Goal: Task Accomplishment & Management: Use online tool/utility

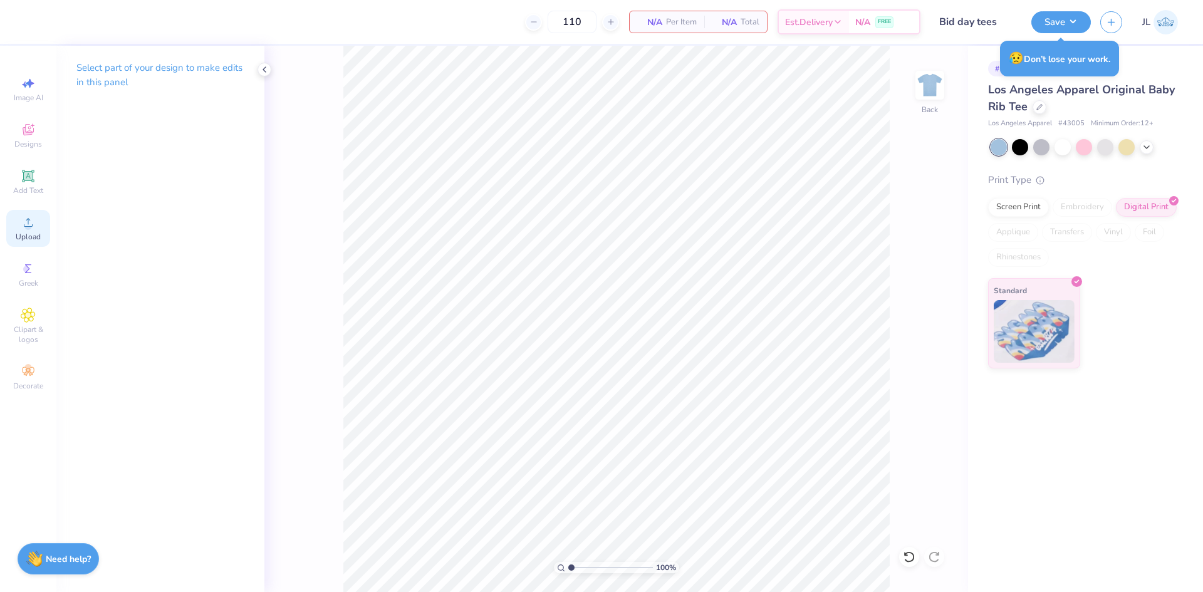
click at [32, 219] on icon at bounding box center [28, 222] width 15 height 15
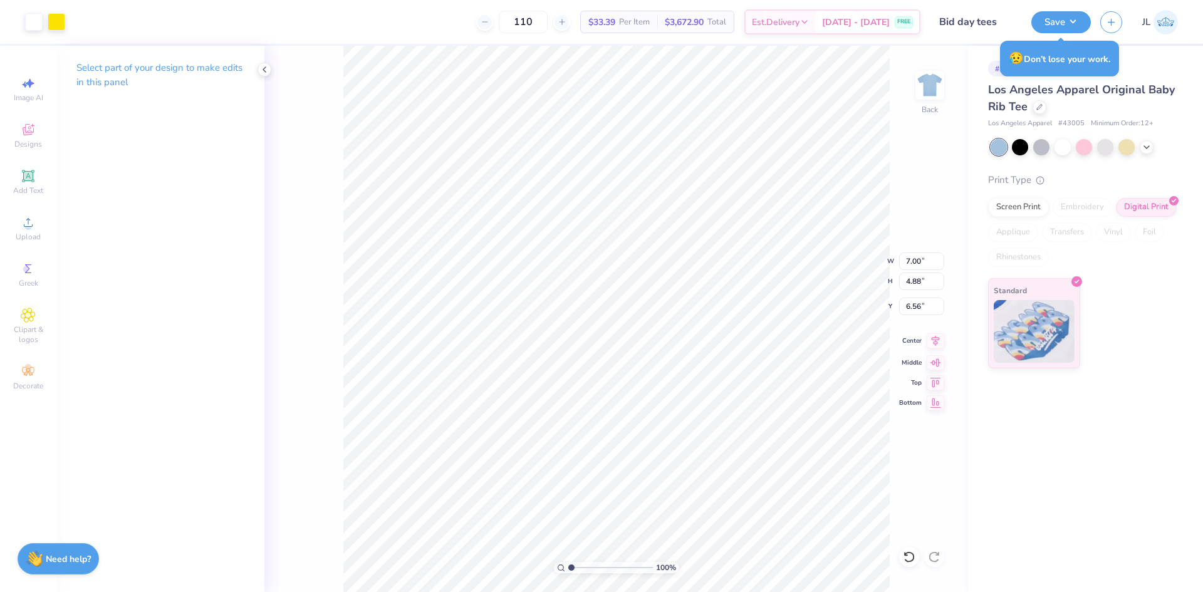
click at [936, 344] on icon at bounding box center [936, 340] width 8 height 11
click at [912, 308] on input "6.56" at bounding box center [921, 307] width 45 height 18
type input "3.00"
click at [1074, 24] on button "Save" at bounding box center [1061, 20] width 60 height 22
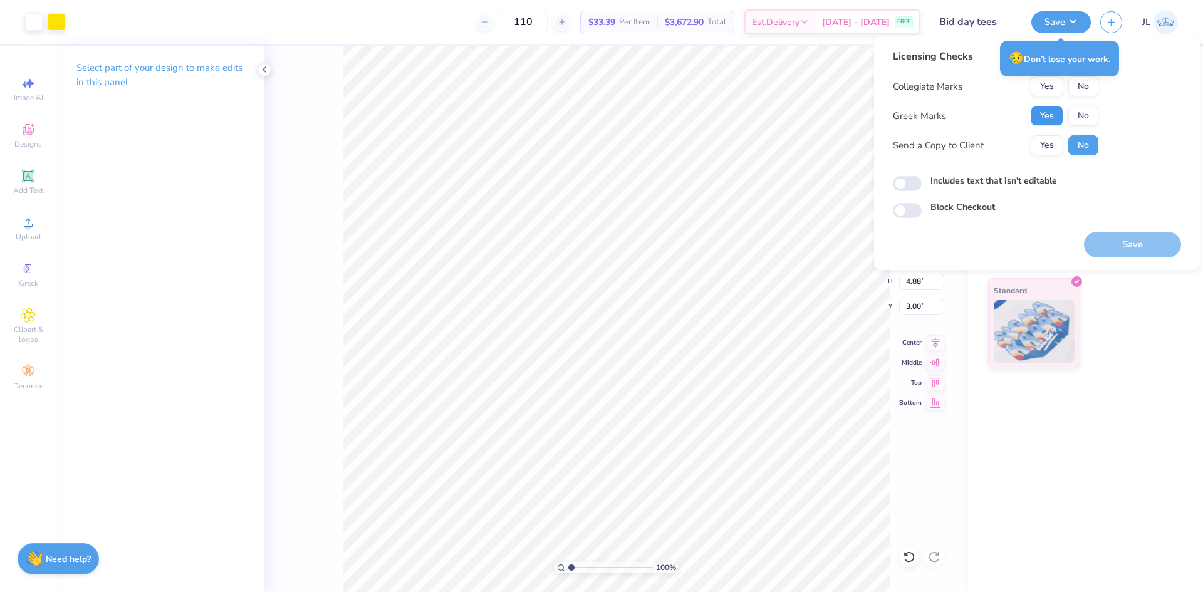
click at [1055, 114] on button "Yes" at bounding box center [1047, 116] width 33 height 20
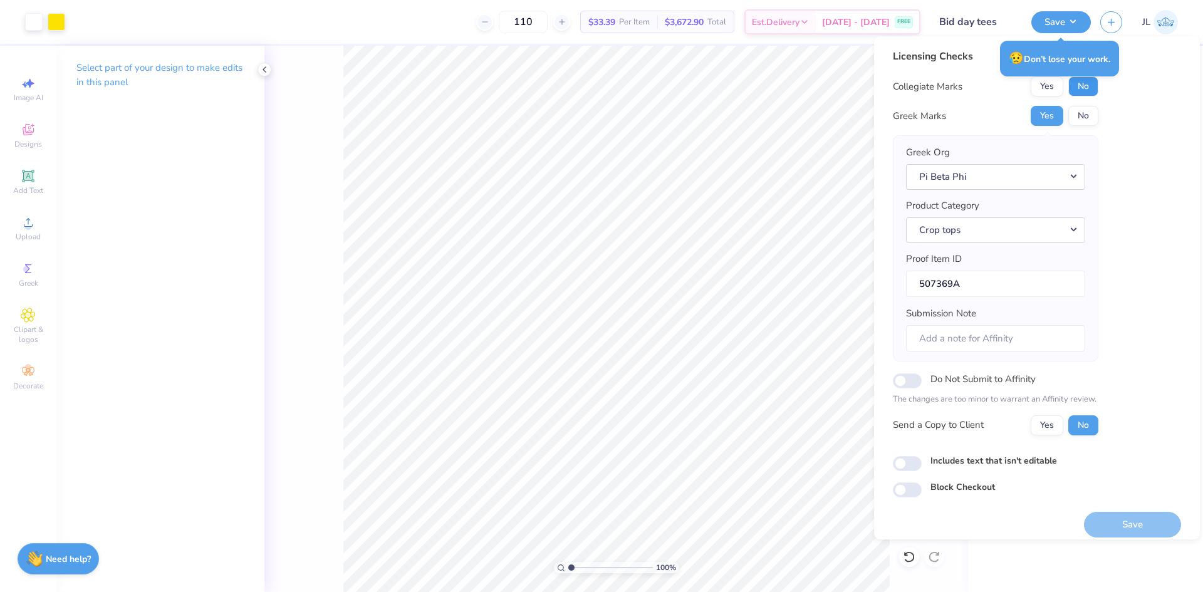
click at [1085, 95] on button "No" at bounding box center [1083, 86] width 30 height 20
click at [1045, 429] on button "Yes" at bounding box center [1047, 425] width 33 height 20
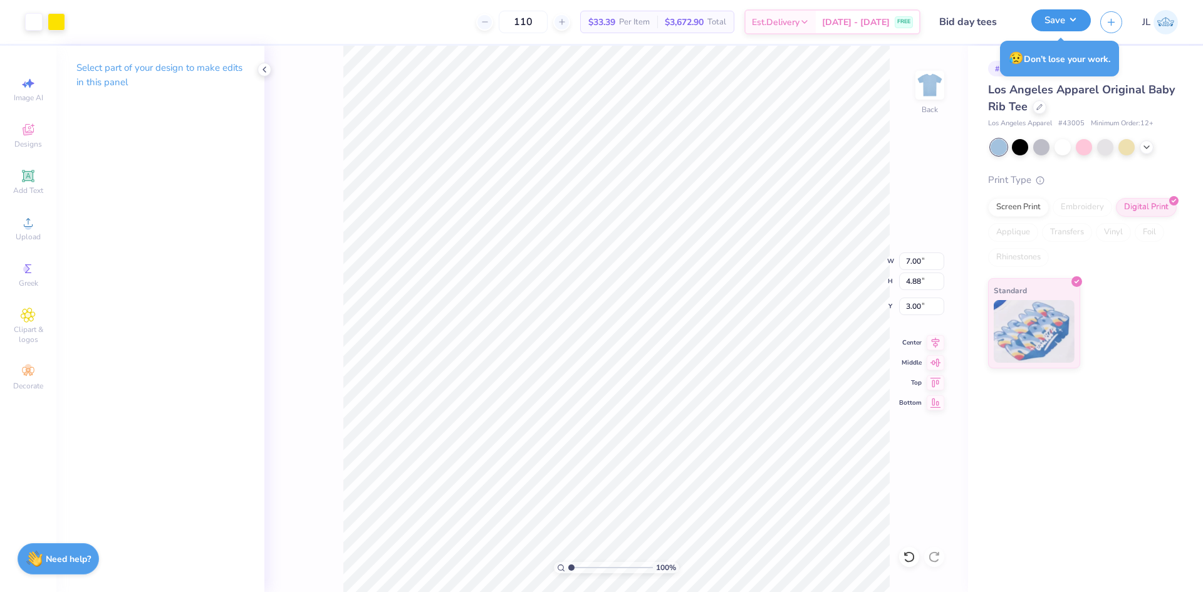
click at [1050, 29] on button "Save" at bounding box center [1061, 20] width 60 height 22
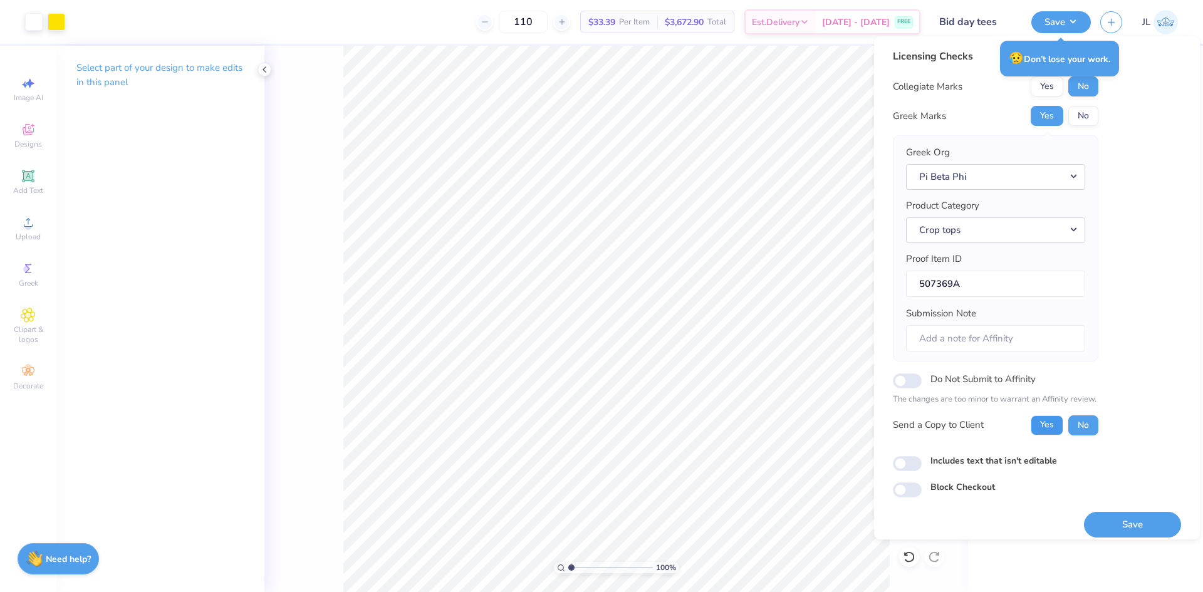
click at [1045, 424] on button "Yes" at bounding box center [1047, 425] width 33 height 20
click at [1072, 19] on button "Save" at bounding box center [1061, 20] width 60 height 22
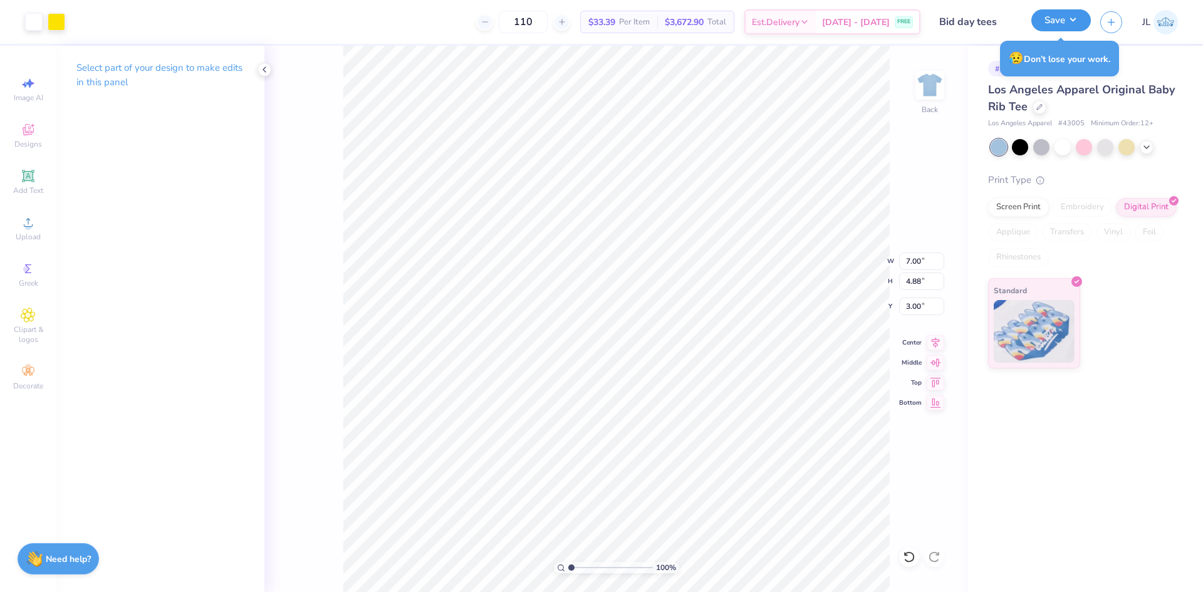
click at [1072, 19] on button "Save" at bounding box center [1061, 20] width 60 height 22
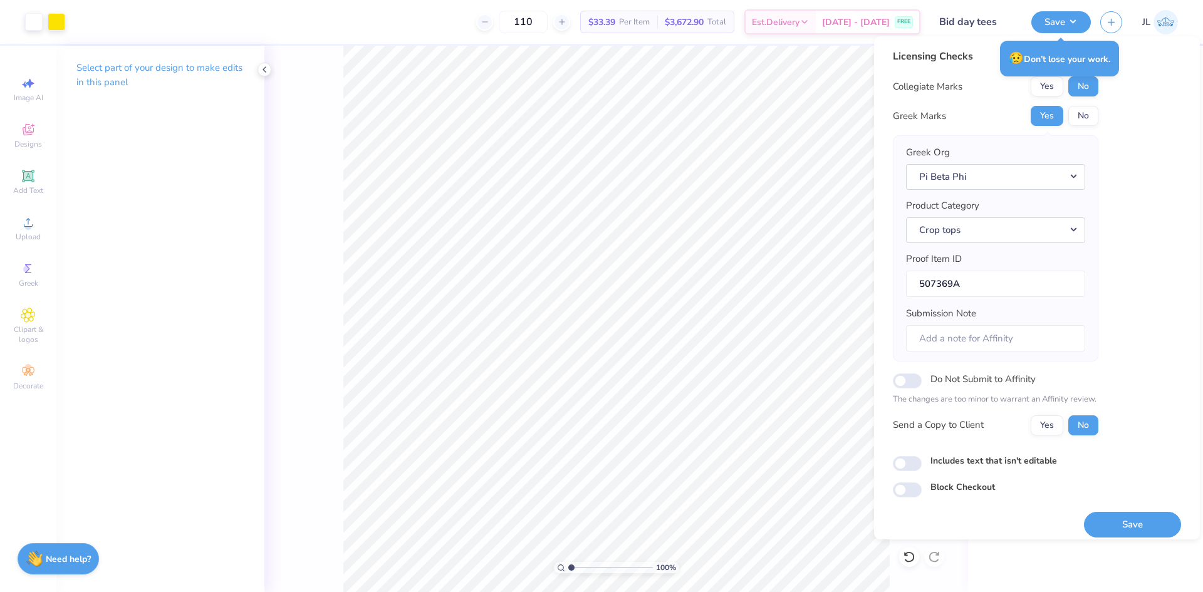
click at [1162, 208] on div "Licensing Checks Collegiate Marks Yes No Greek Marks Yes No Greek Org Pi Beta P…" at bounding box center [1037, 273] width 288 height 449
click at [1043, 429] on button "Yes" at bounding box center [1047, 425] width 33 height 20
click at [1129, 48] on div "Licensing Checks Collegiate Marks Yes No Greek Marks Yes No Greek Org Pi Beta P…" at bounding box center [1037, 287] width 326 height 503
click at [1130, 521] on button "Save" at bounding box center [1132, 525] width 97 height 26
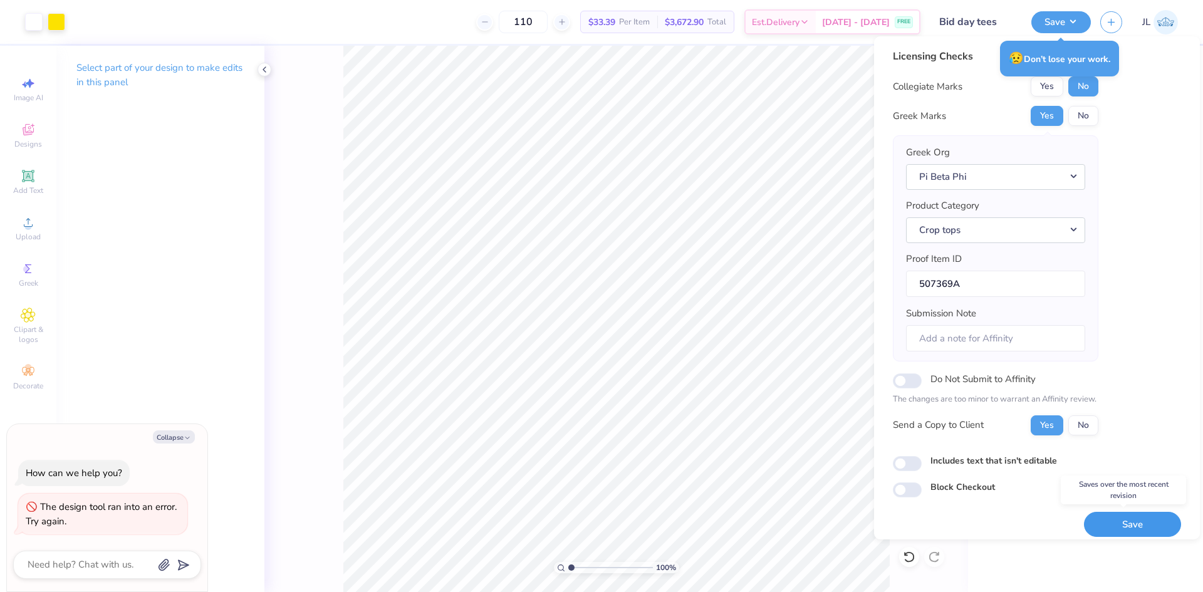
click at [1091, 523] on button "Save" at bounding box center [1132, 525] width 97 height 26
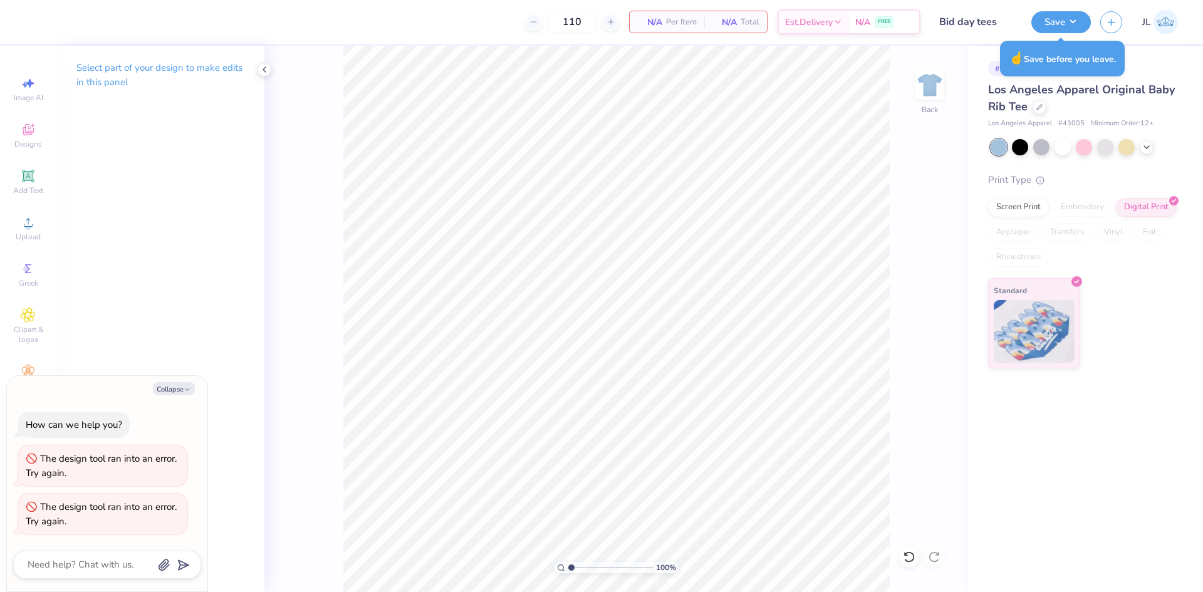
type textarea "x"
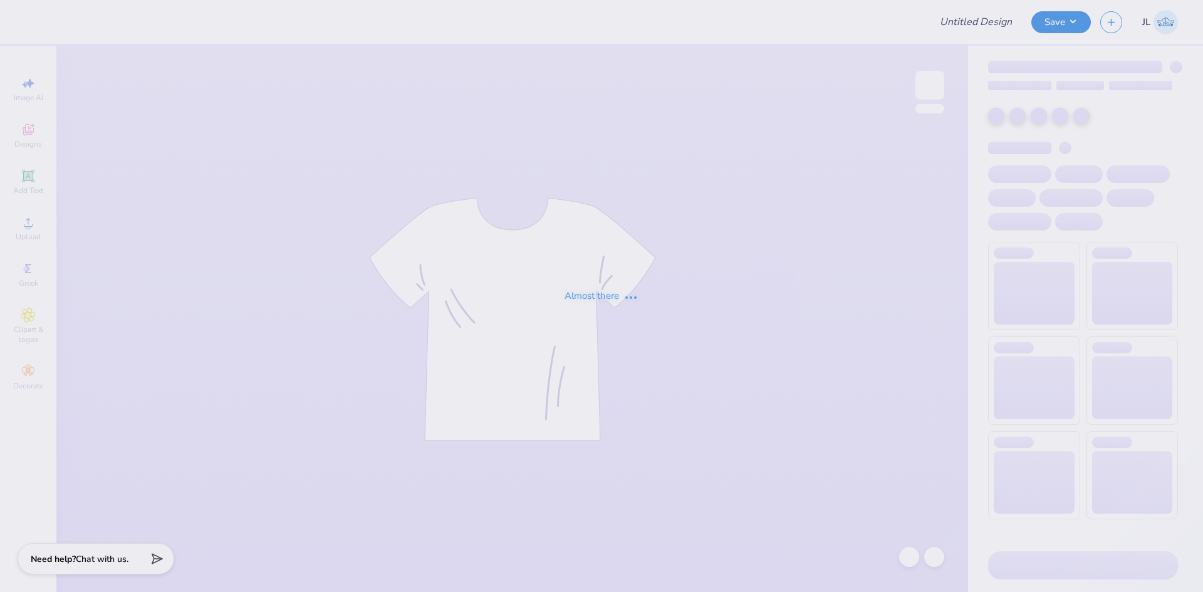
type input "Bid day tees"
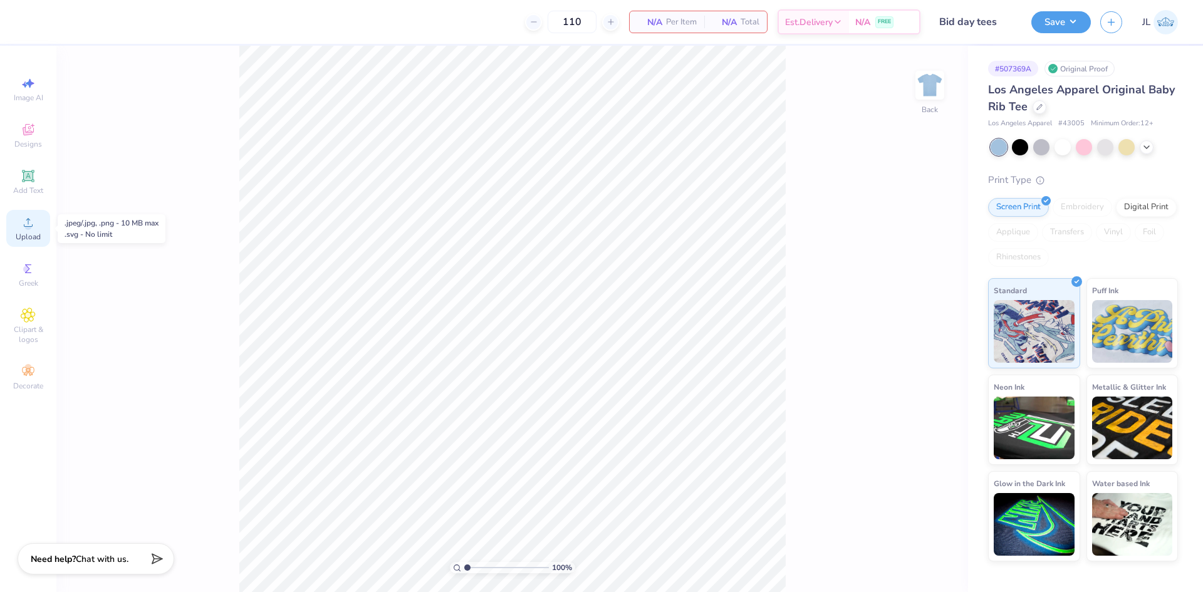
click at [30, 219] on icon at bounding box center [28, 222] width 15 height 15
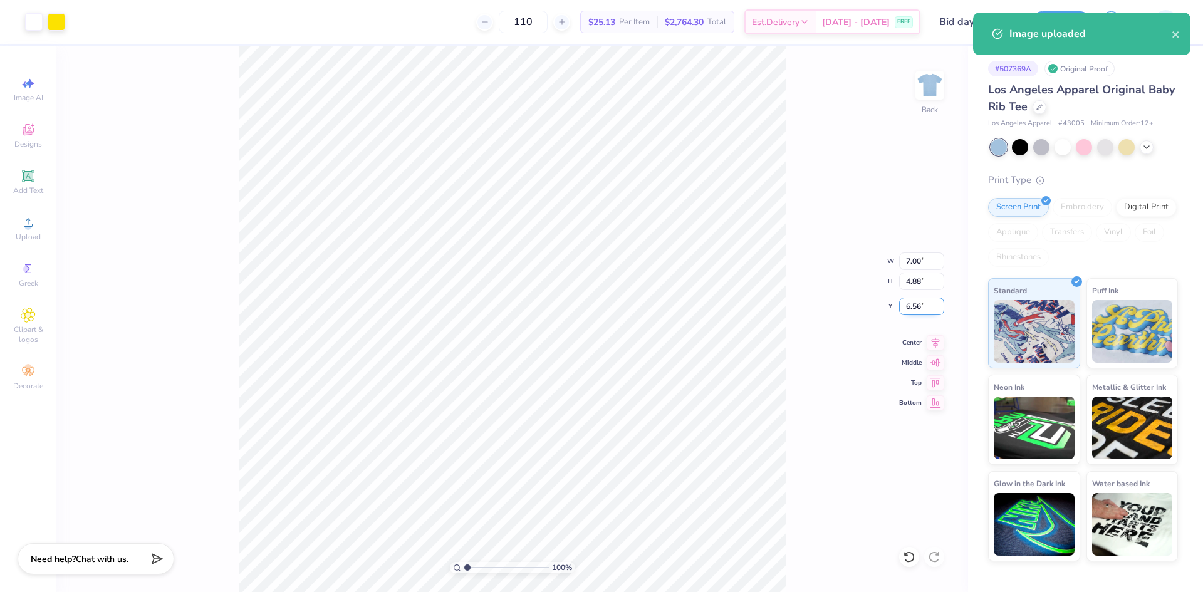
click at [905, 315] on input "6.56" at bounding box center [921, 307] width 45 height 18
type input "3.00"
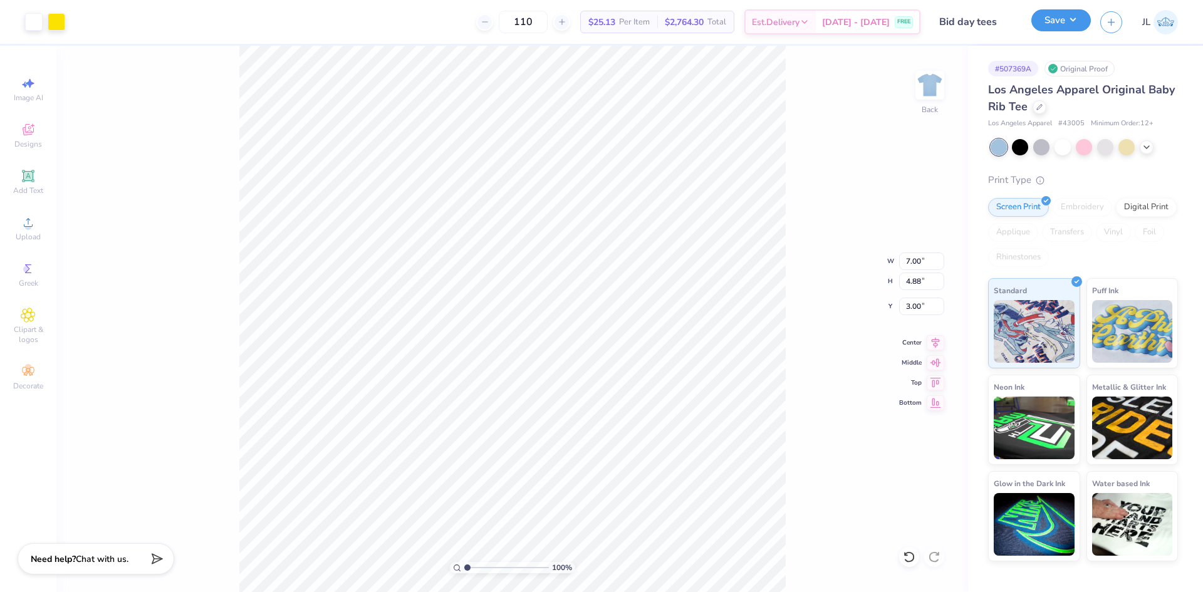
click at [1061, 23] on button "Save" at bounding box center [1061, 20] width 60 height 22
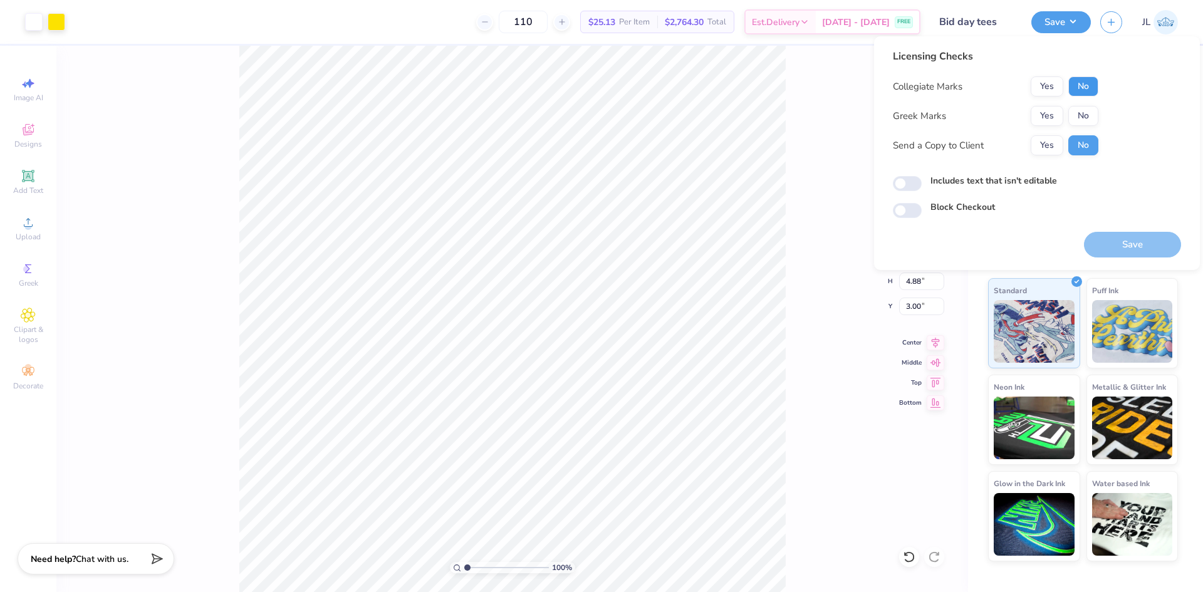
click at [1078, 90] on button "No" at bounding box center [1083, 86] width 30 height 20
click at [1043, 112] on button "Yes" at bounding box center [1047, 116] width 33 height 20
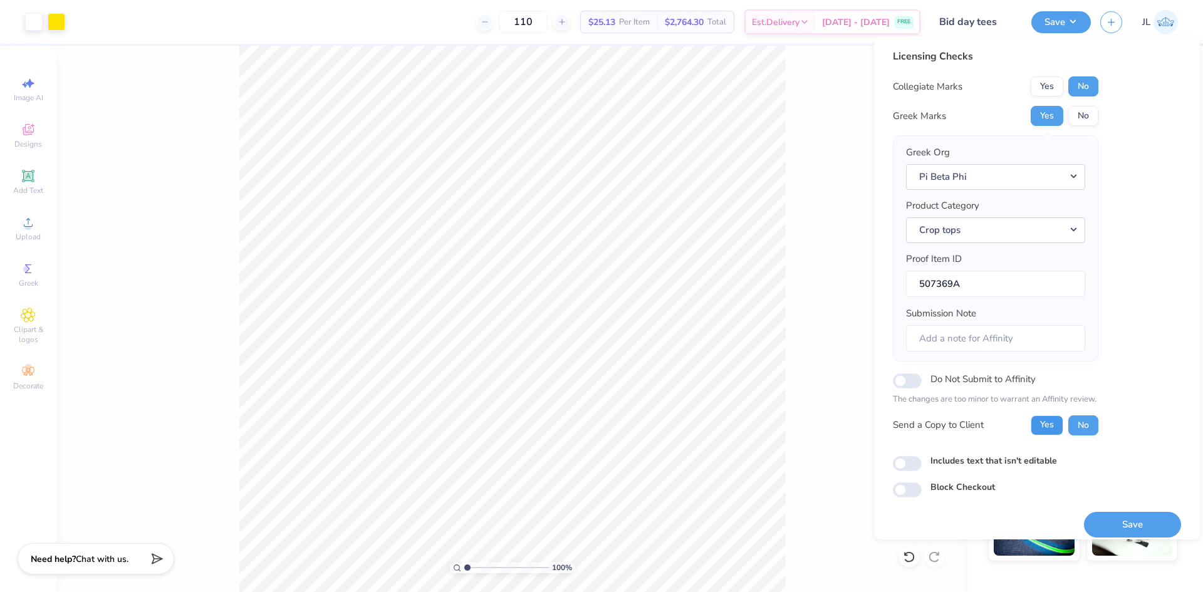
click at [1052, 424] on button "Yes" at bounding box center [1047, 425] width 33 height 20
click at [966, 222] on button "Crop tops" at bounding box center [995, 230] width 179 height 26
click at [1148, 528] on button "Save" at bounding box center [1132, 525] width 97 height 26
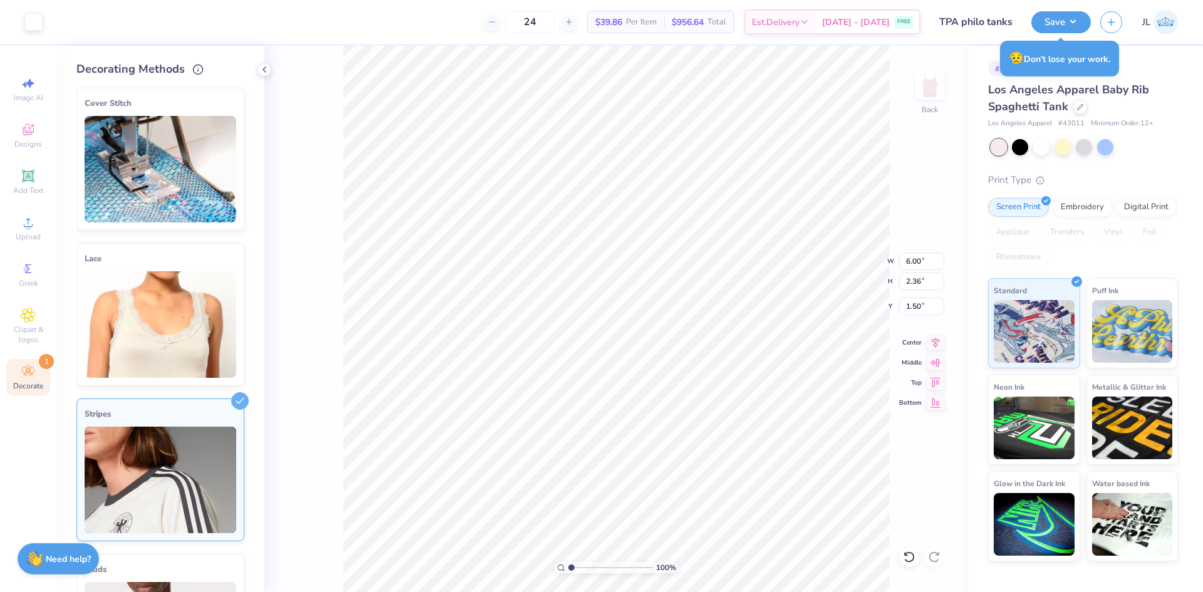
scroll to position [125, 0]
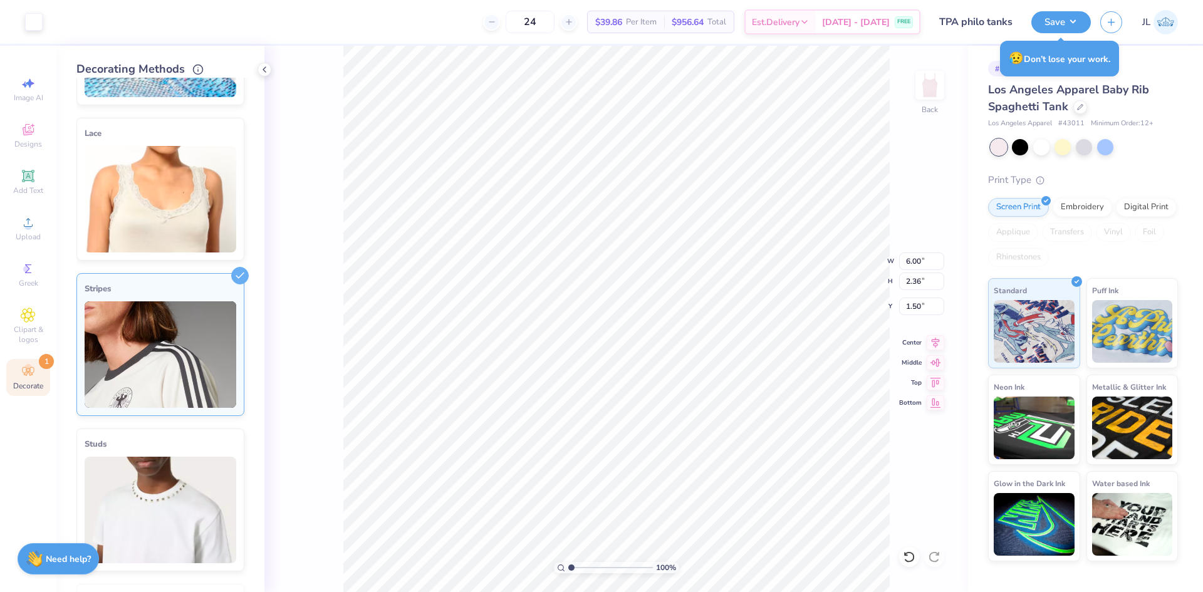
click at [194, 291] on div "Stripes" at bounding box center [161, 288] width 152 height 15
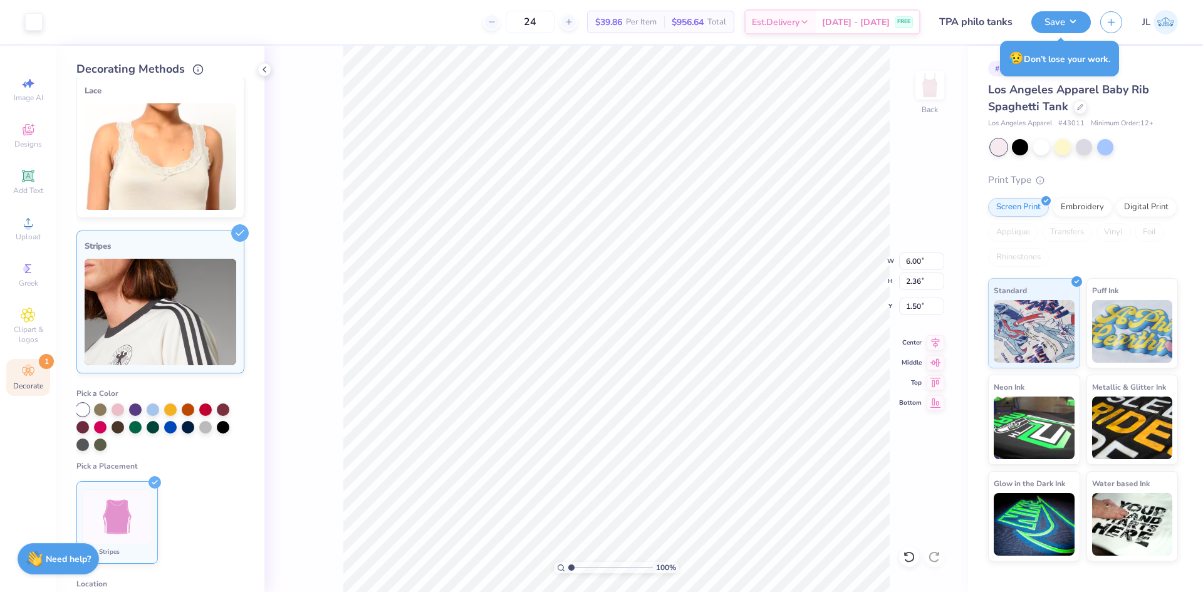
scroll to position [313, 0]
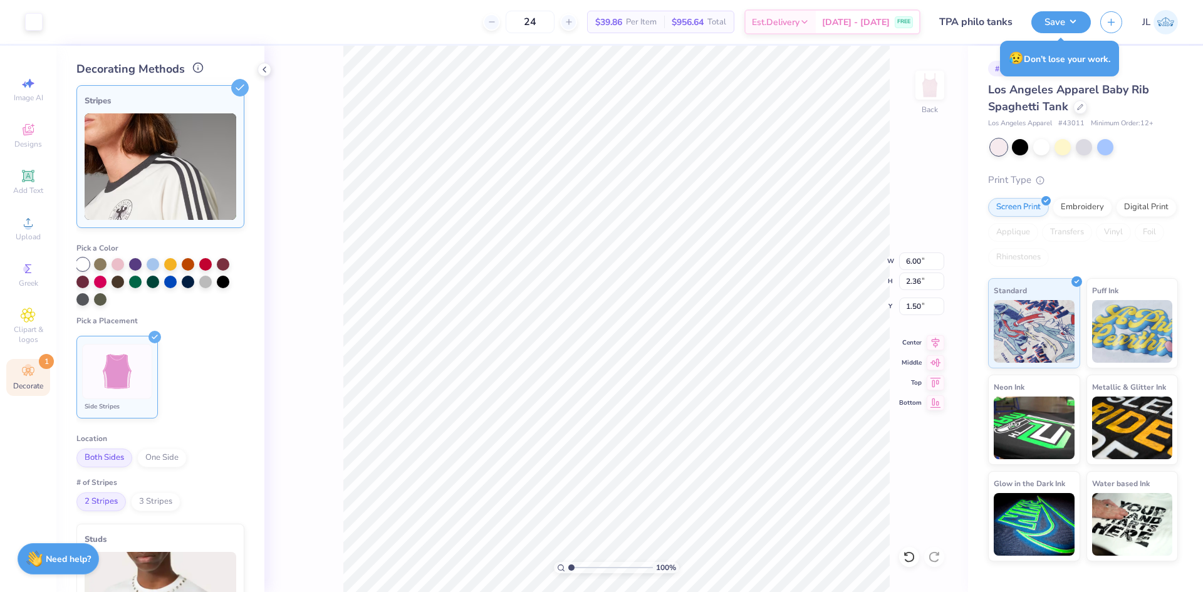
click at [194, 68] on icon at bounding box center [197, 67] width 11 height 11
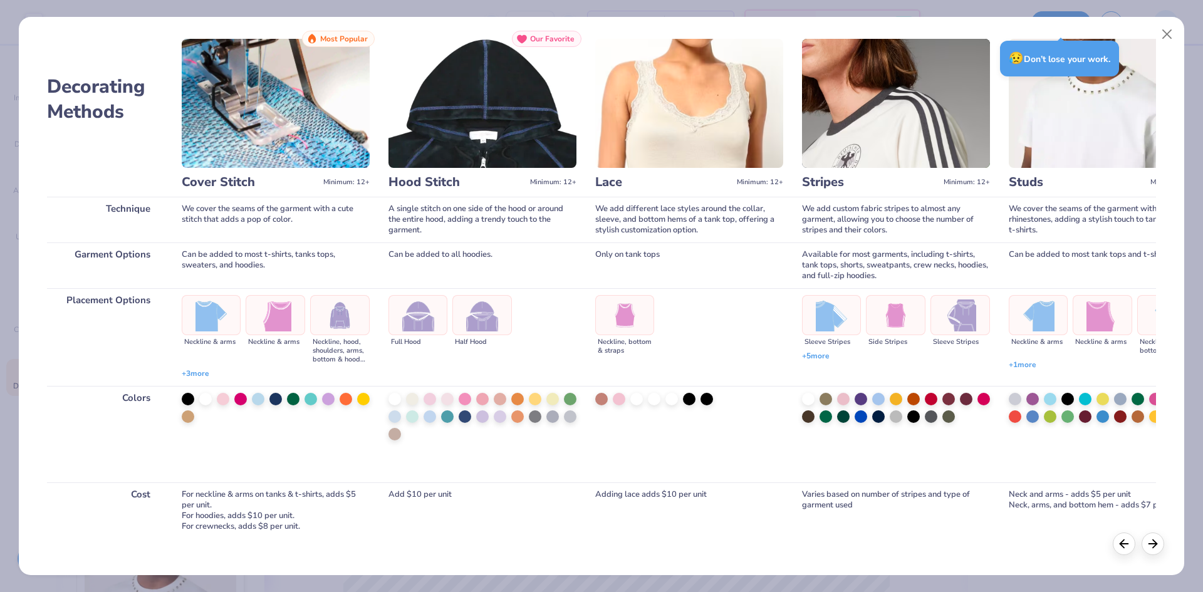
scroll to position [25, 0]
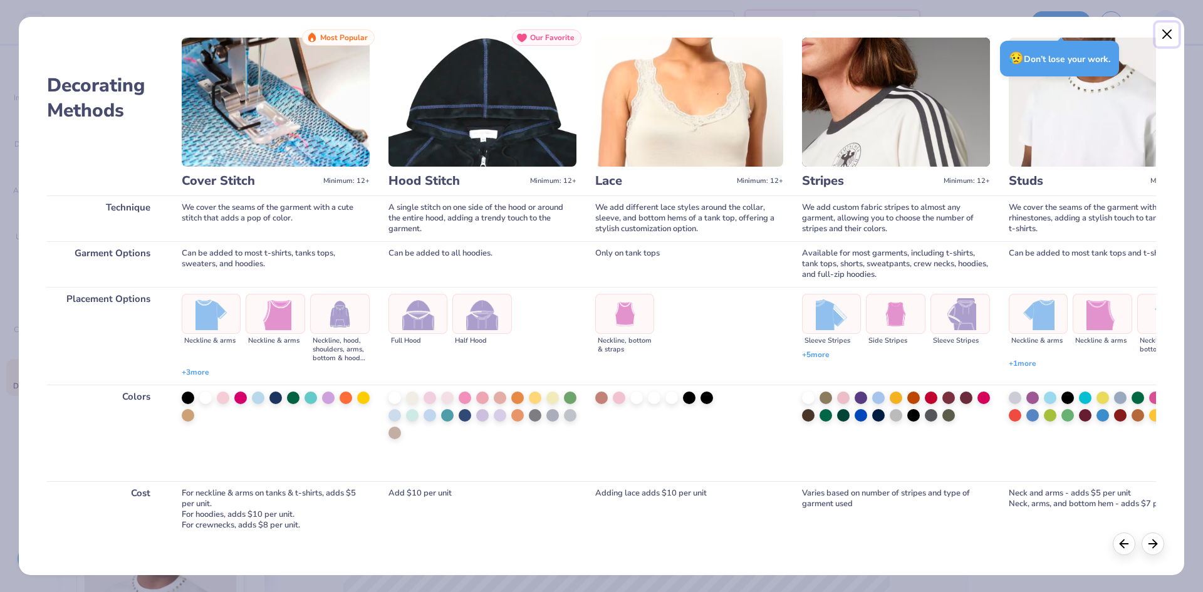
click at [1174, 32] on button "Close" at bounding box center [1167, 35] width 24 height 24
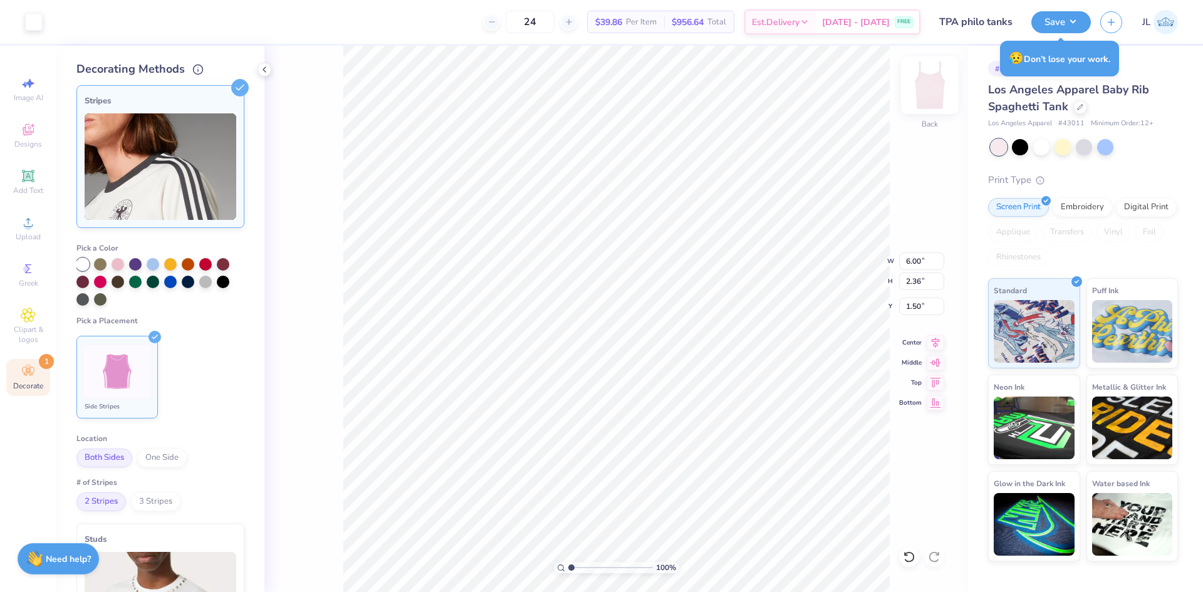
click at [934, 92] on img at bounding box center [930, 85] width 50 height 50
type input "1"
drag, startPoint x: 610, startPoint y: 570, endPoint x: 511, endPoint y: 565, distance: 99.8
click at [568, 565] on input "range" at bounding box center [610, 567] width 85 height 11
click at [926, 96] on img at bounding box center [930, 85] width 50 height 50
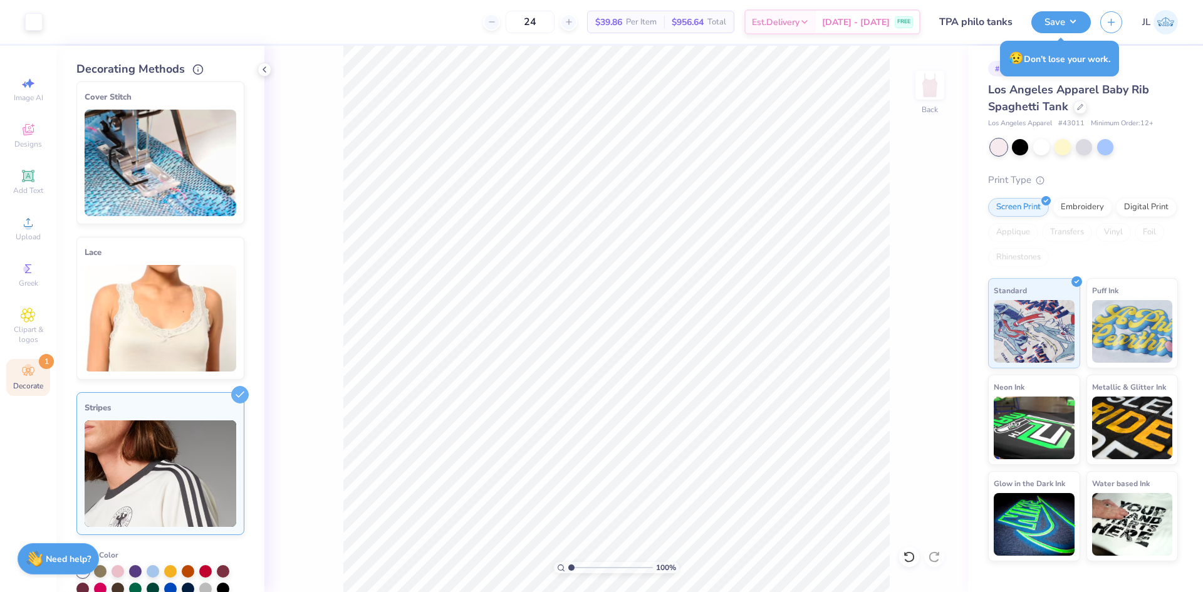
scroll to position [0, 0]
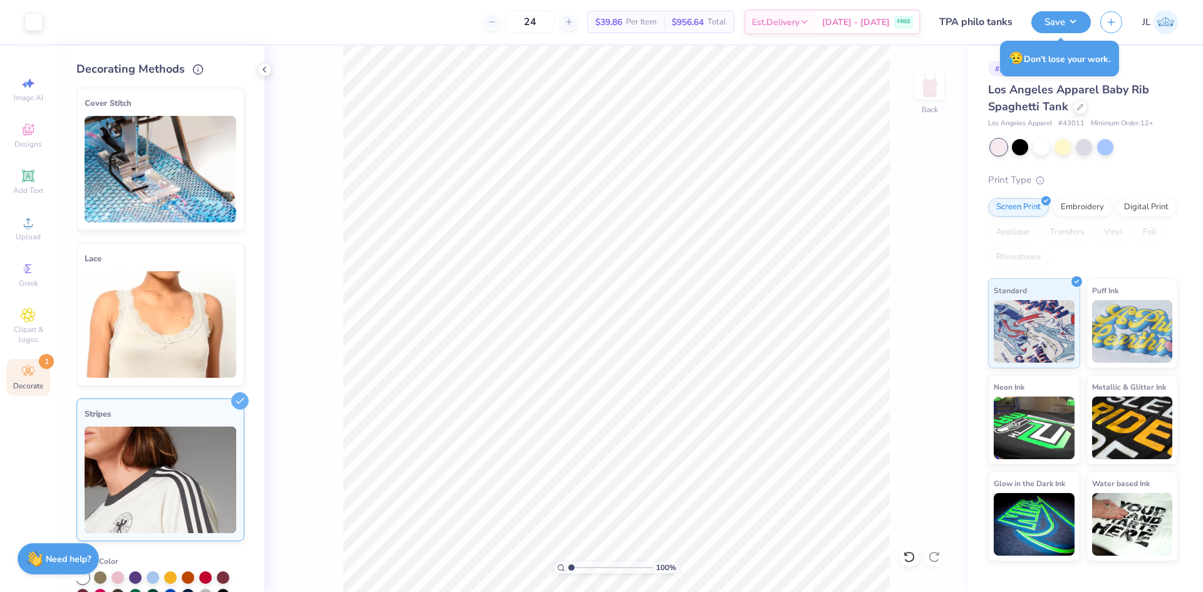
click at [189, 350] on img at bounding box center [161, 324] width 152 height 107
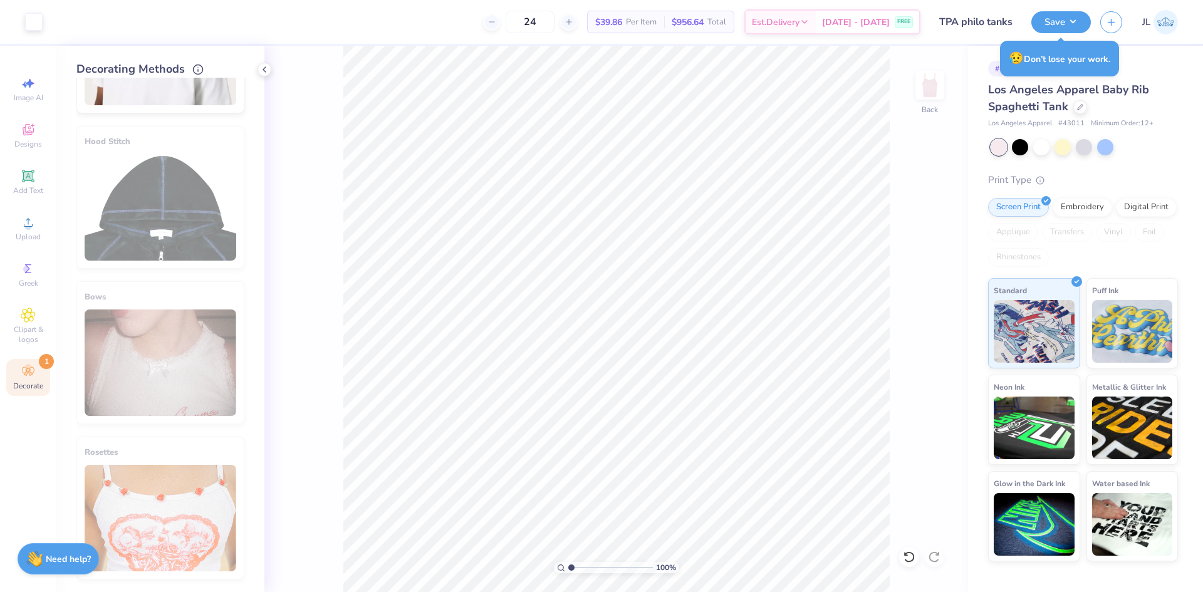
scroll to position [714, 0]
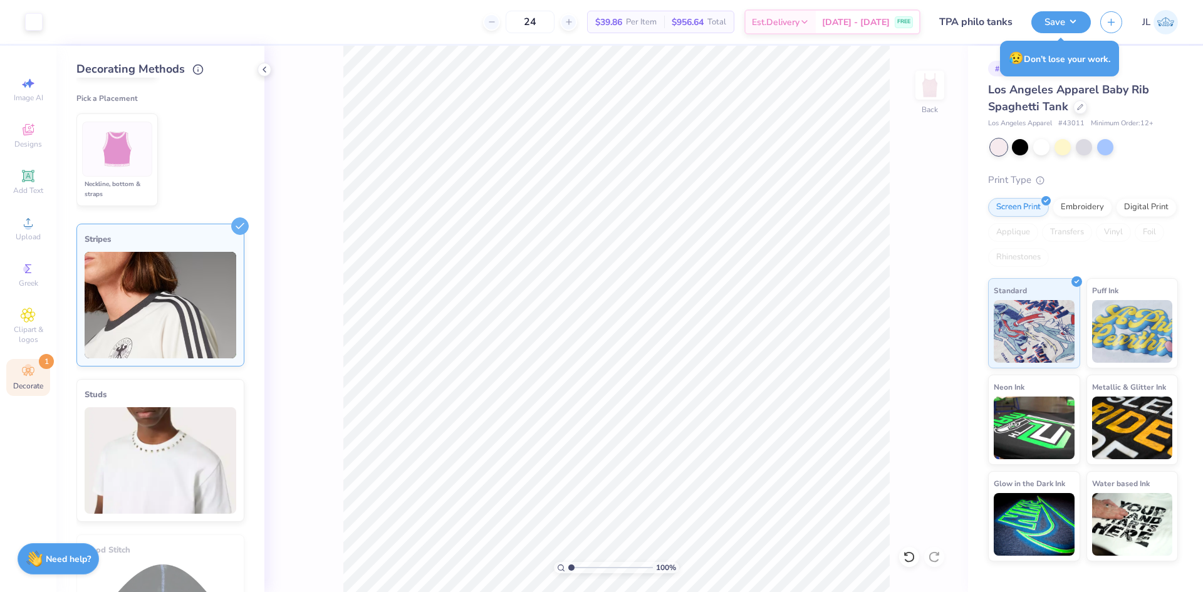
click at [167, 319] on img at bounding box center [161, 305] width 152 height 107
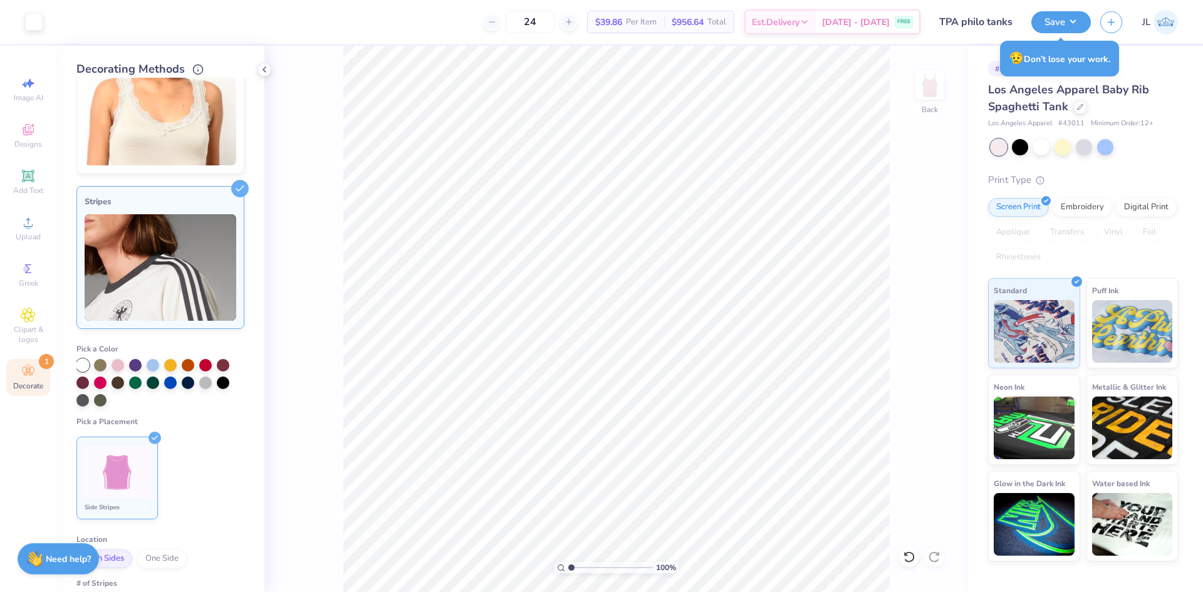
scroll to position [177, 0]
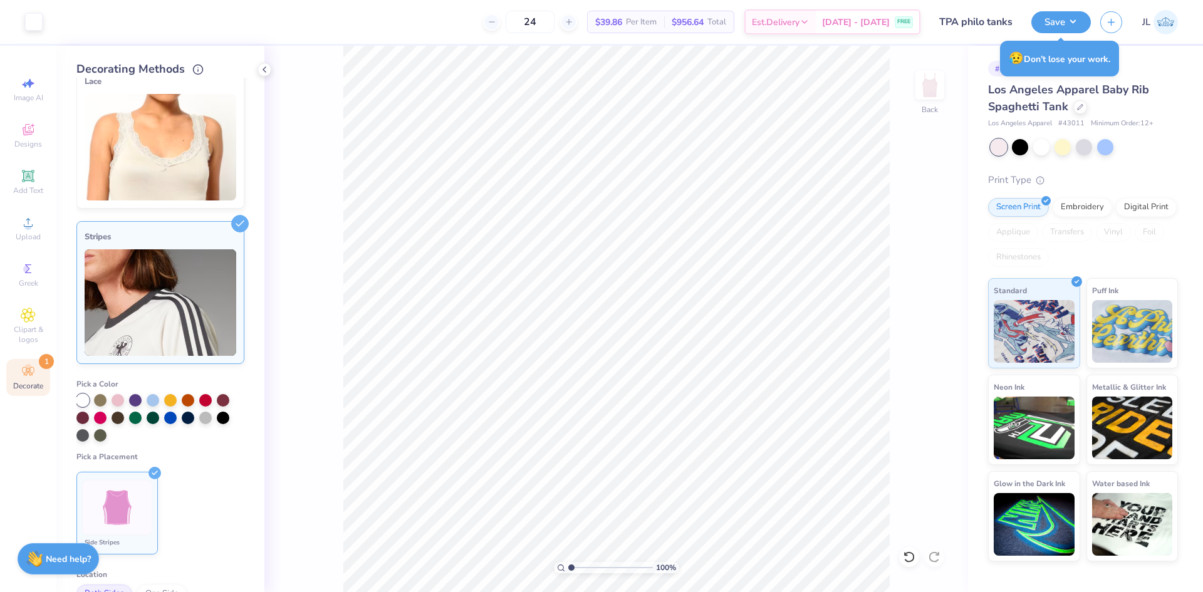
click at [194, 244] on div "Stripes" at bounding box center [161, 236] width 152 height 15
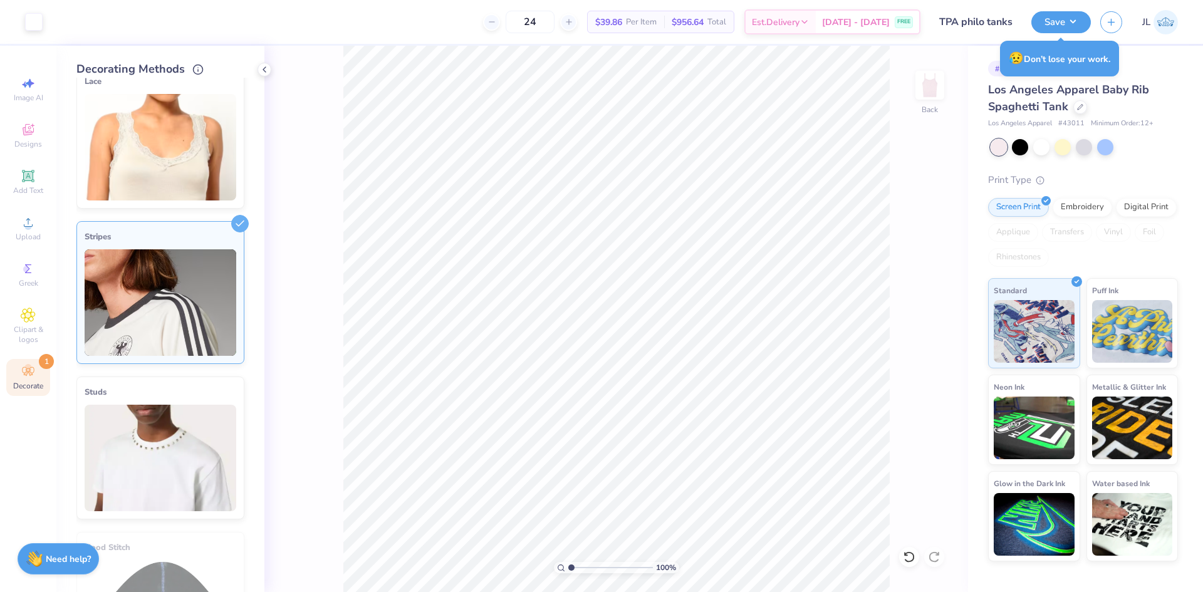
click at [211, 271] on img at bounding box center [161, 302] width 152 height 107
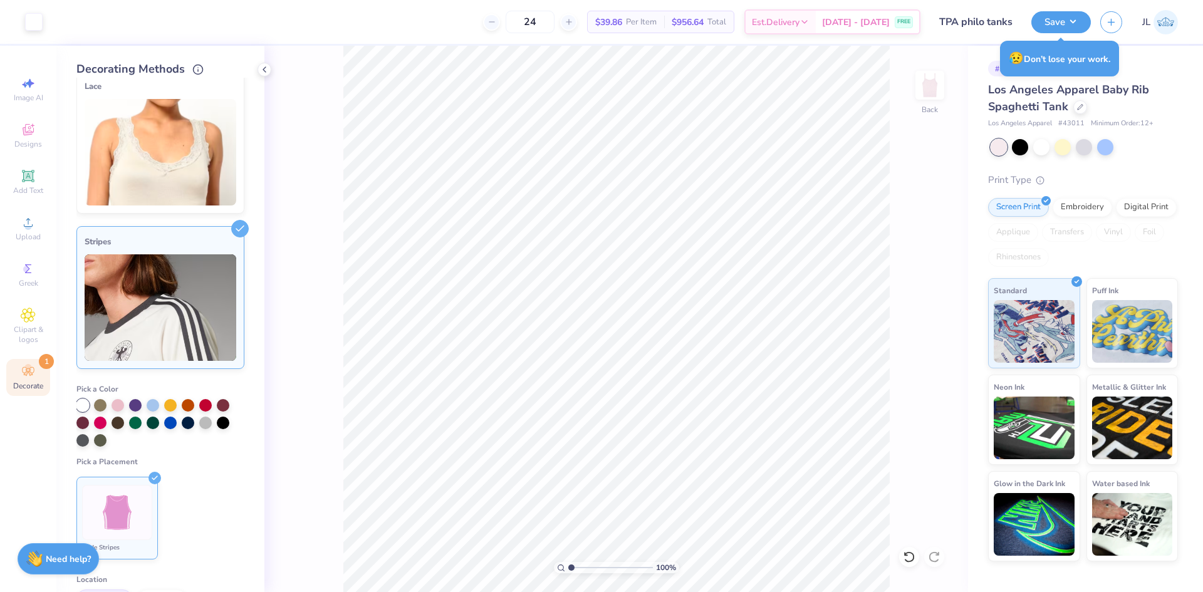
scroll to position [188, 0]
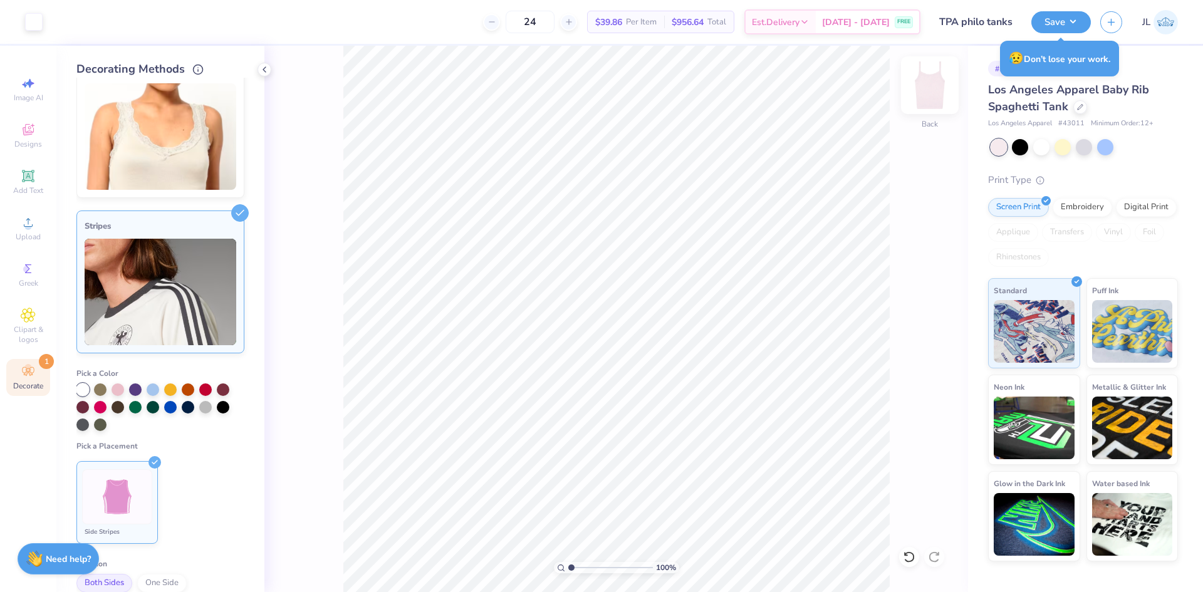
click at [936, 95] on img at bounding box center [930, 85] width 50 height 50
